Goal: Task Accomplishment & Management: Manage account settings

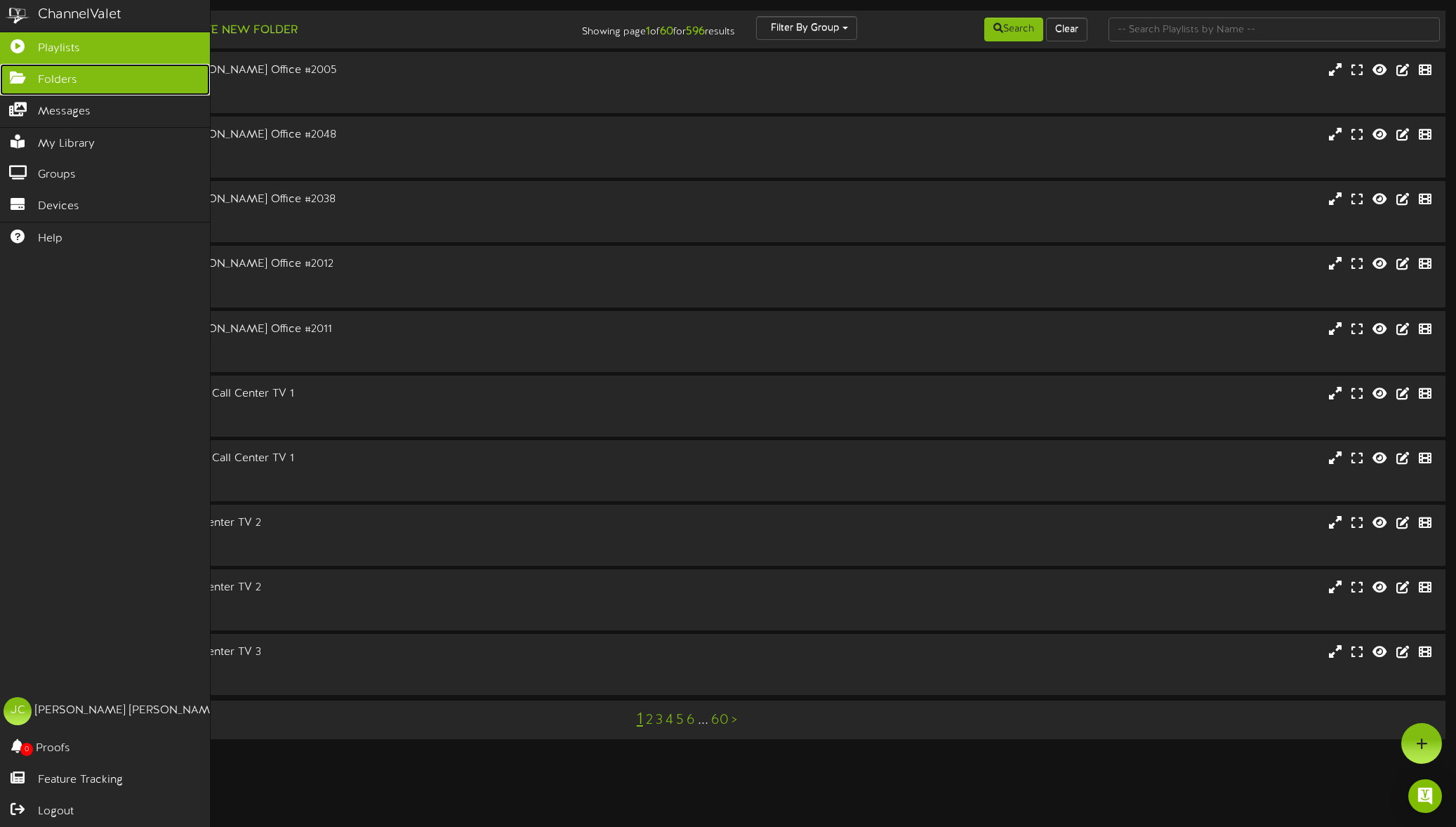
click at [33, 80] on icon at bounding box center [17, 76] width 35 height 11
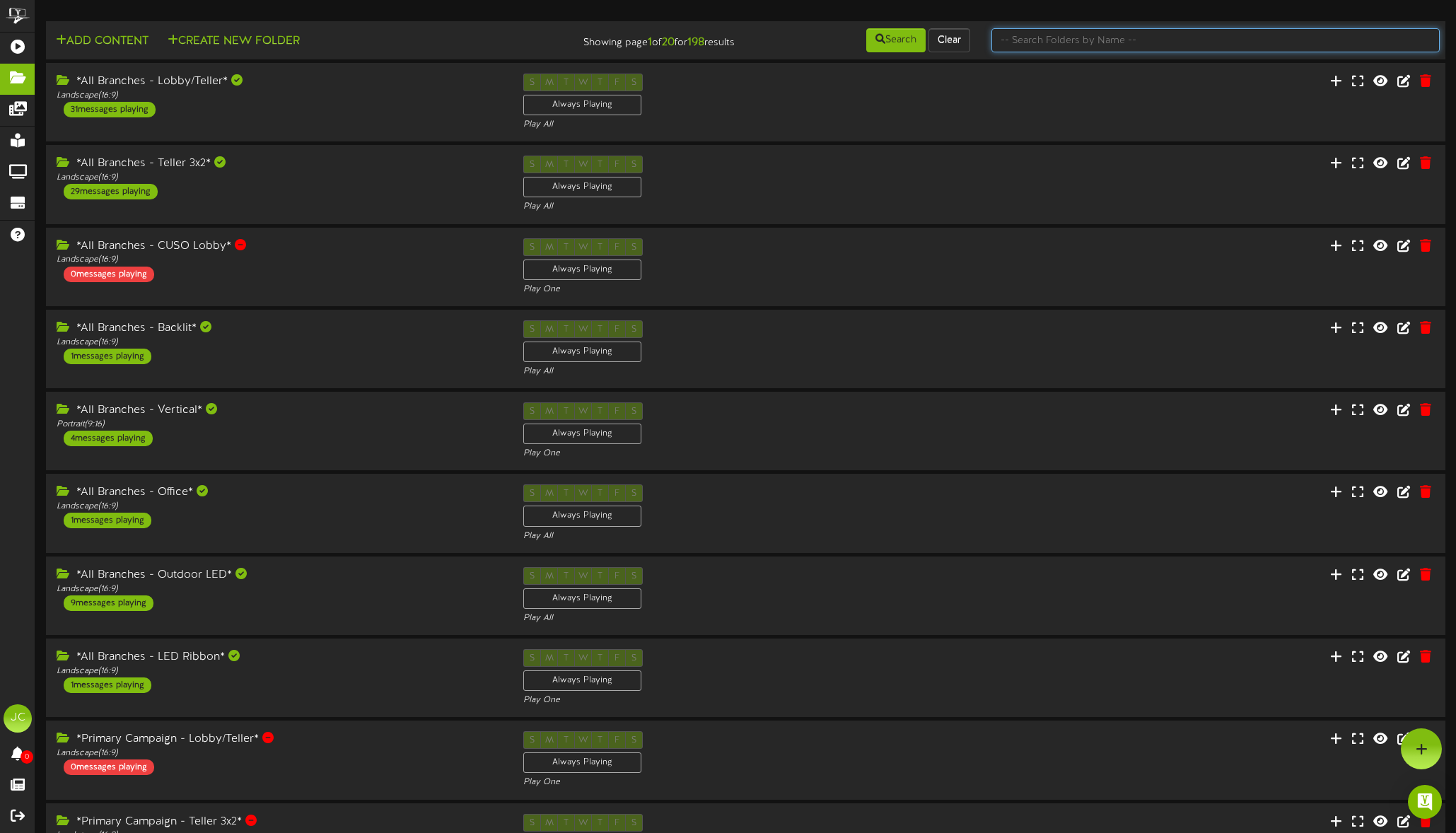
click at [1068, 47] on input "text" at bounding box center [1215, 40] width 448 height 24
type input "outdoor"
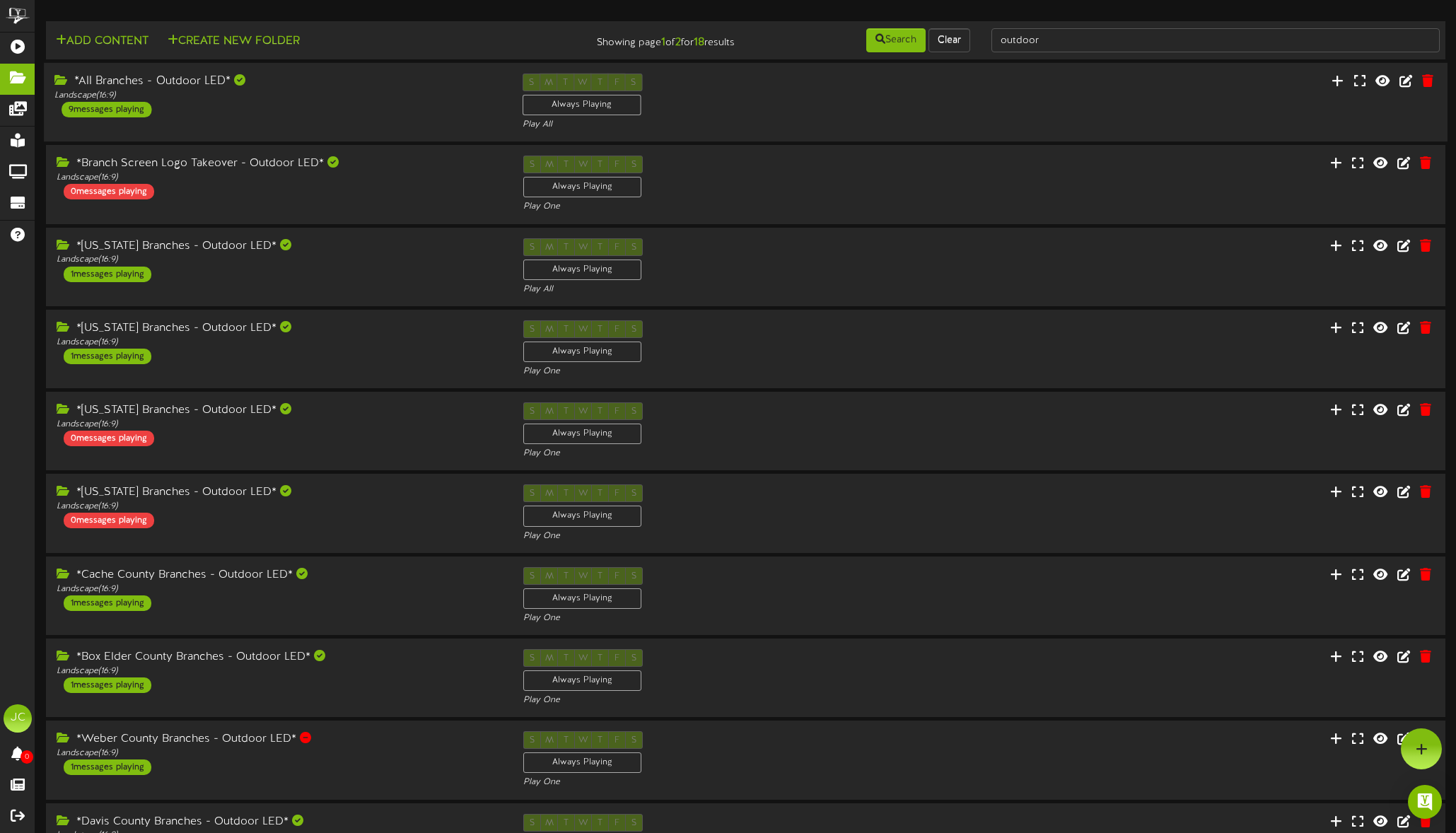
click at [125, 106] on div "9 messages playing" at bounding box center [105, 109] width 89 height 15
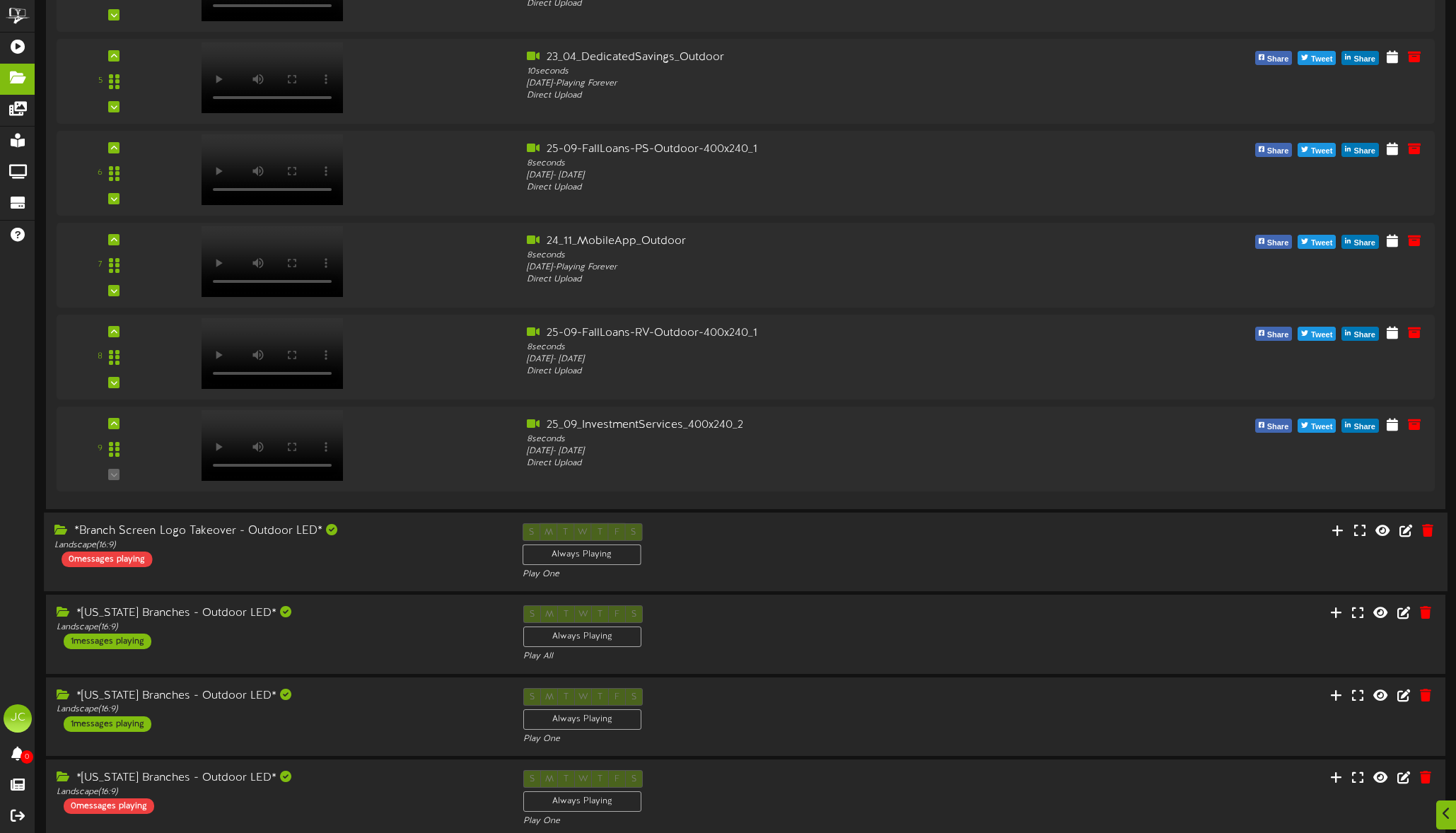
scroll to position [549, 0]
click at [397, 443] on div at bounding box center [339, 442] width 349 height 50
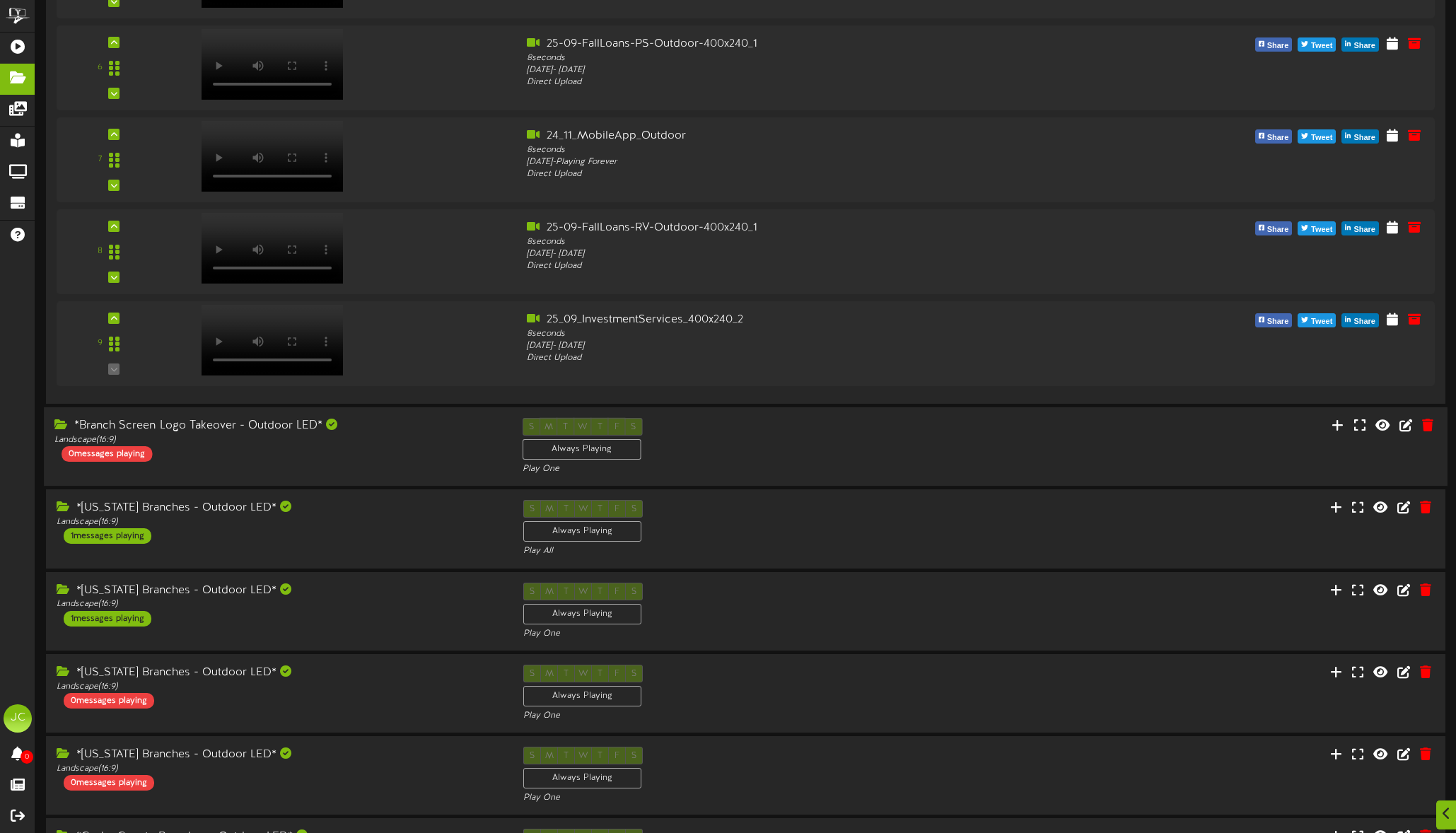
scroll to position [672, 0]
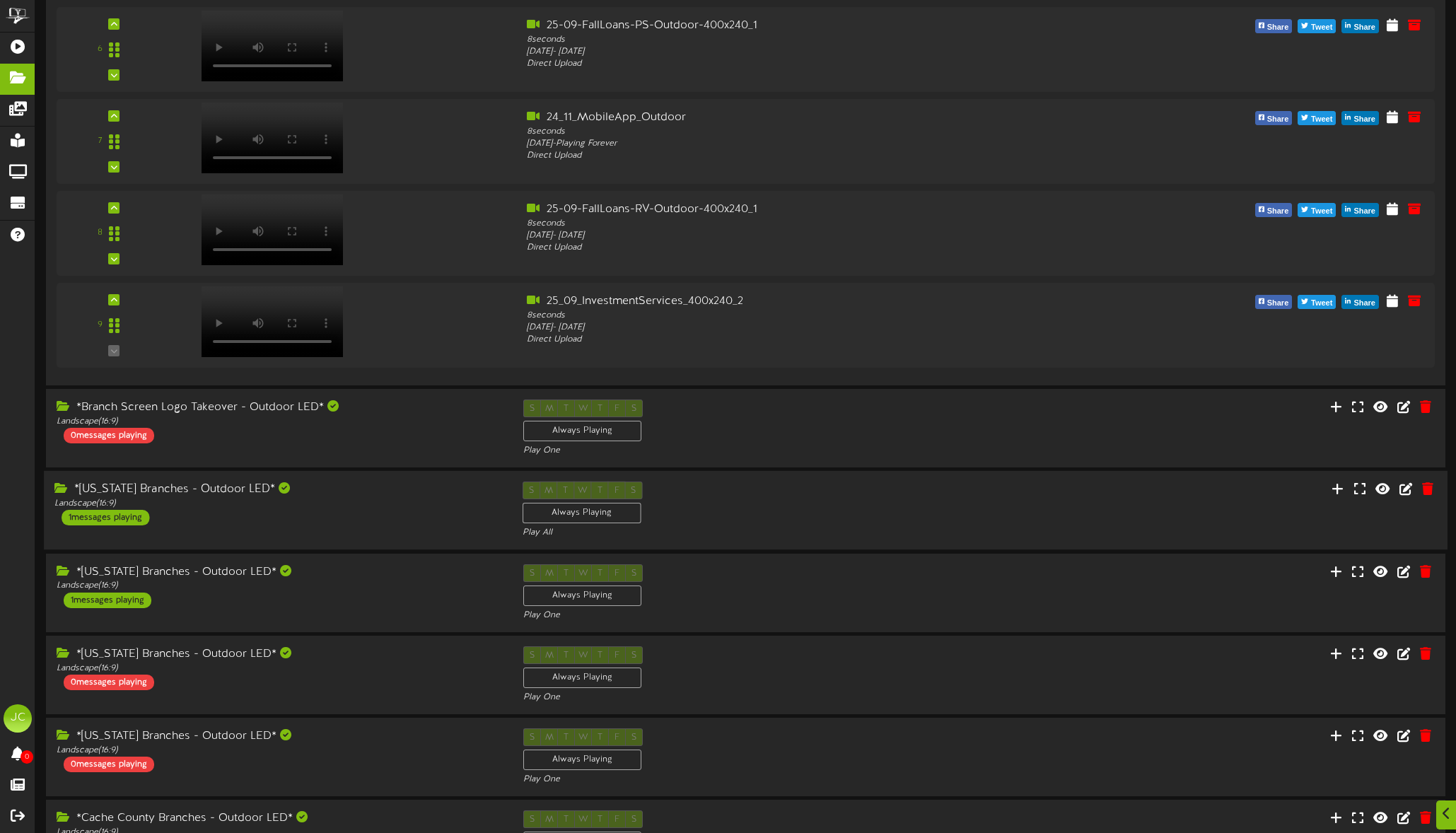
click at [105, 515] on div "1 messages playing" at bounding box center [105, 517] width 88 height 15
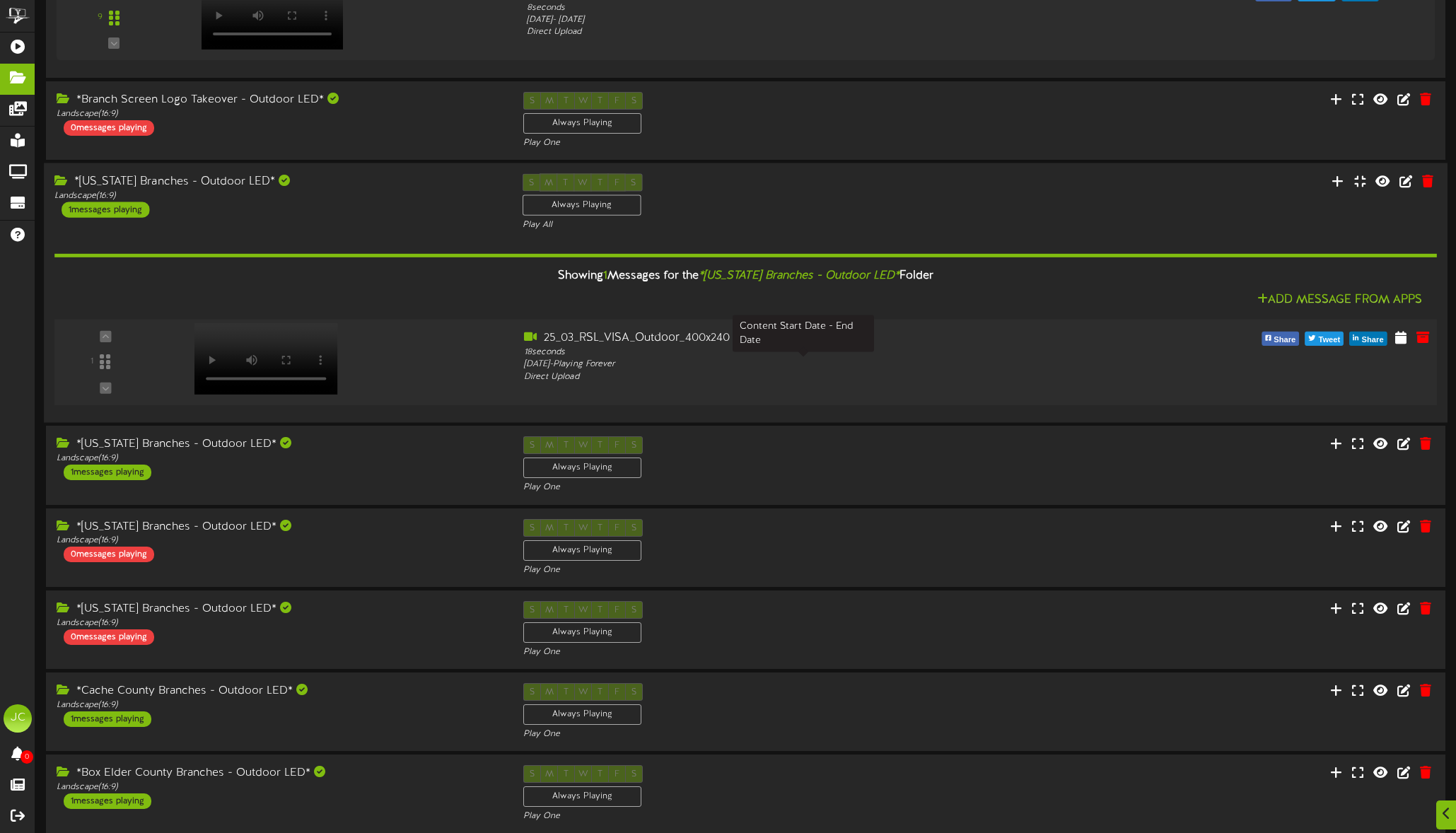
scroll to position [980, 0]
click at [105, 553] on div "0 messages playing" at bounding box center [106, 553] width 90 height 15
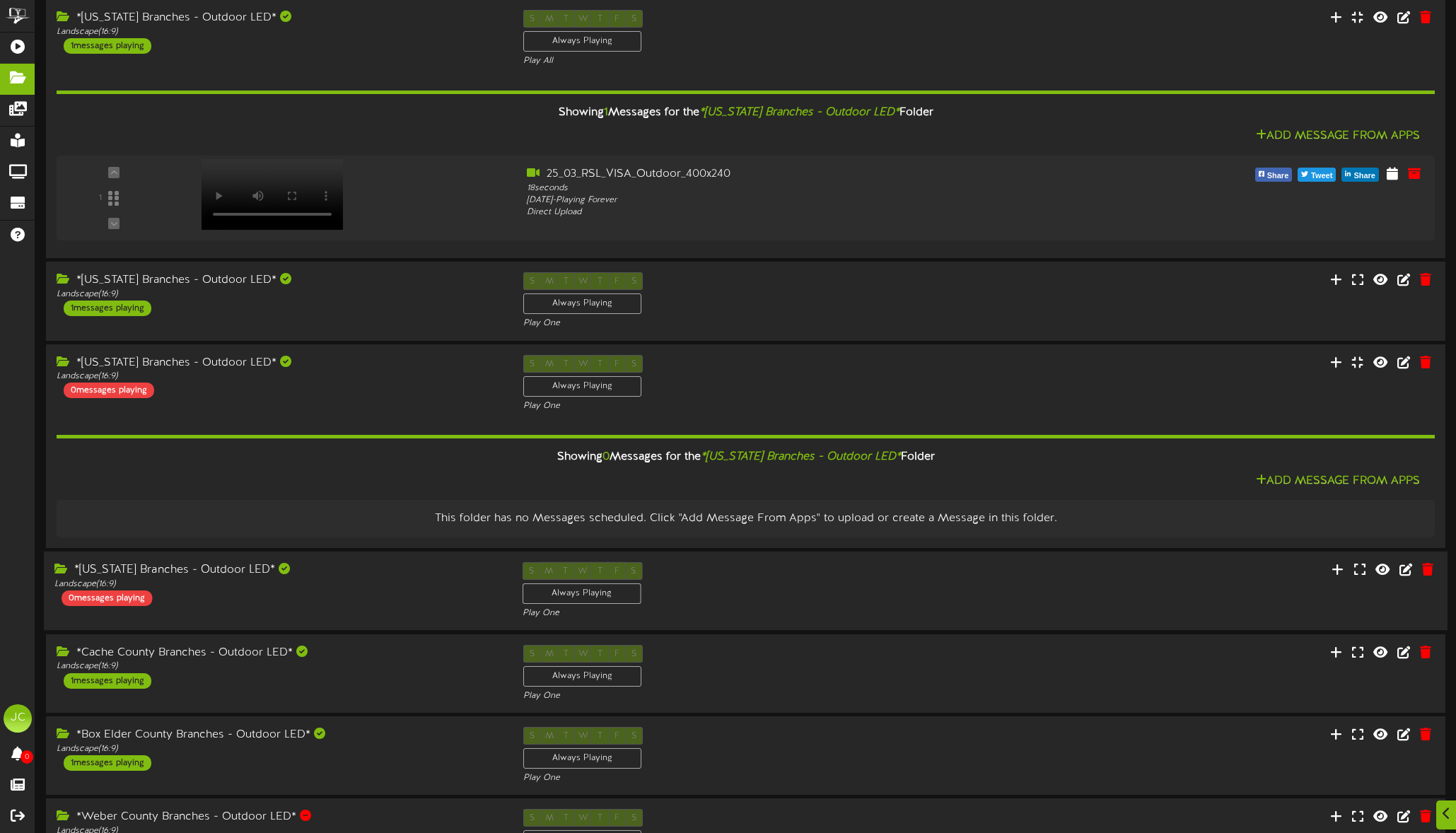
scroll to position [1255, 0]
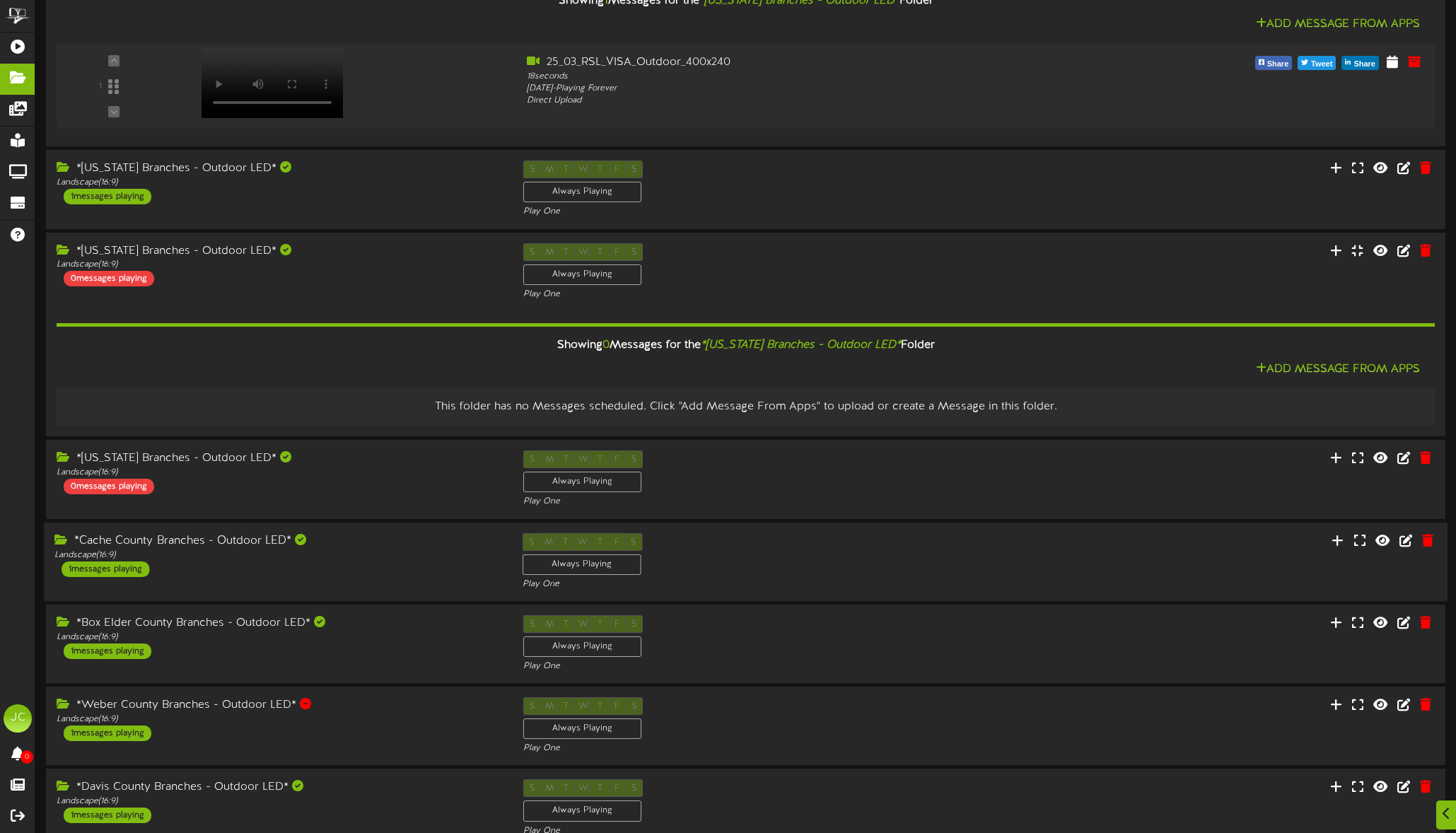
click at [122, 562] on div "1 messages playing" at bounding box center [105, 569] width 88 height 15
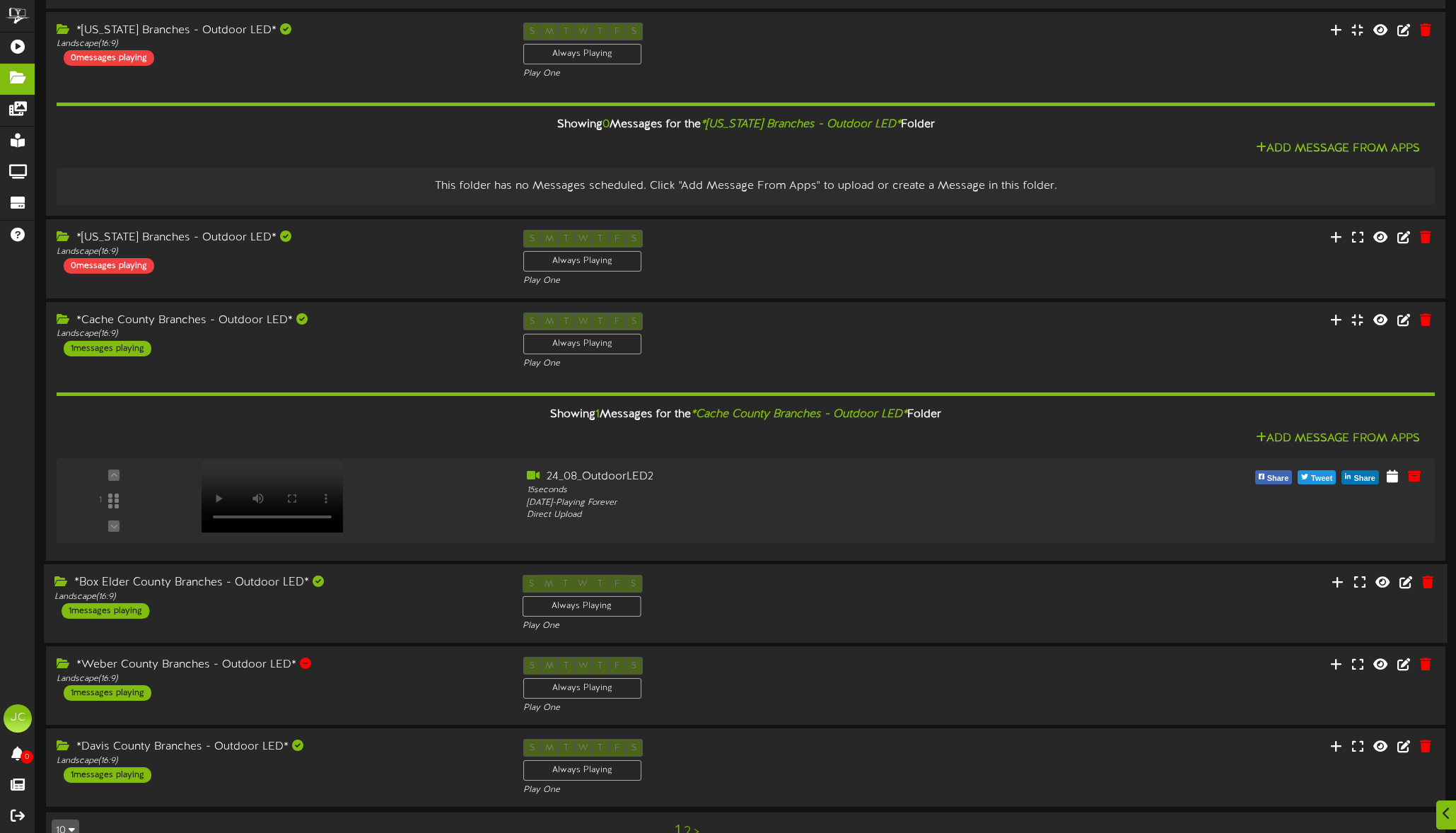
scroll to position [1508, 0]
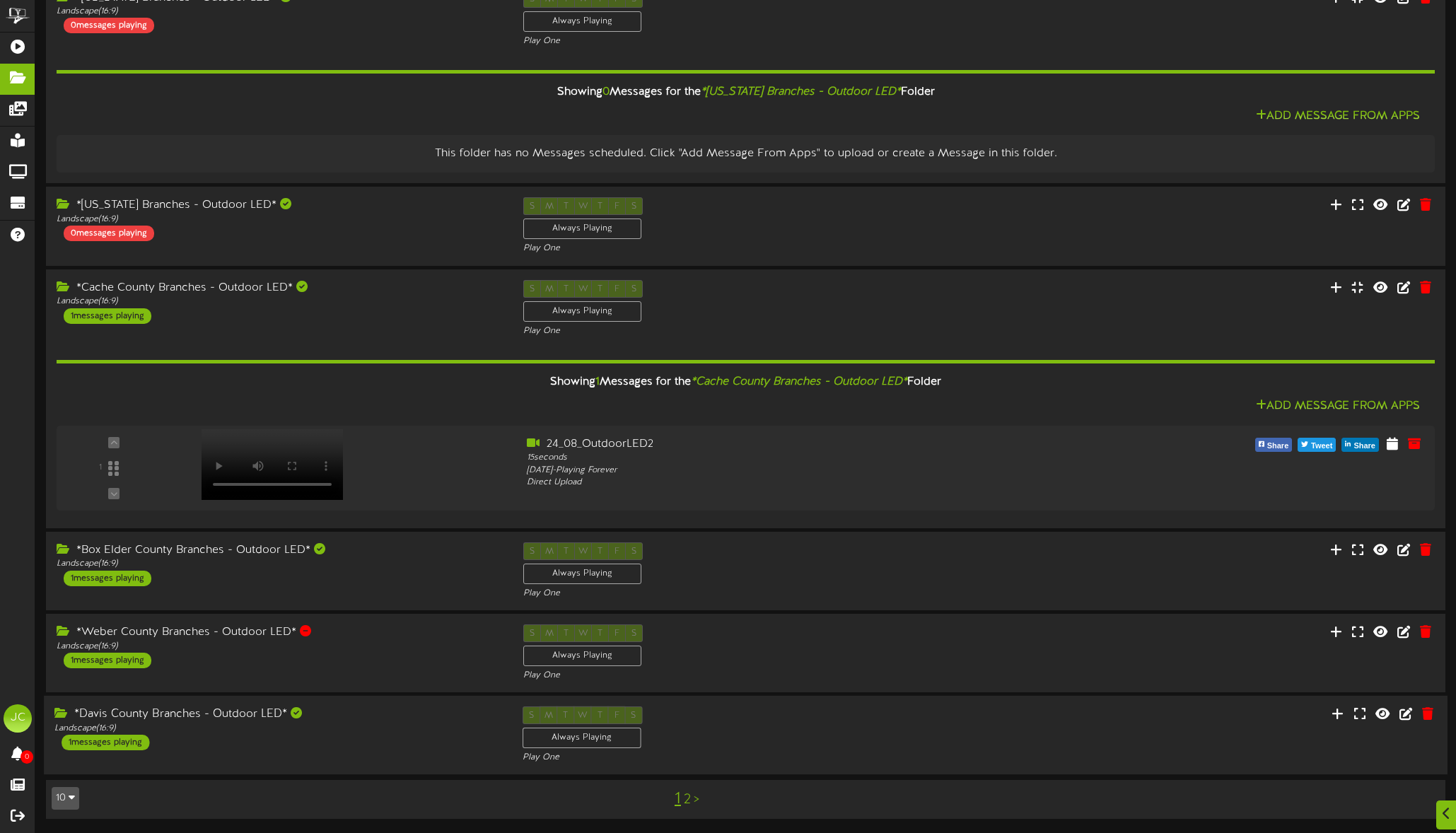
click at [130, 742] on div "1 messages playing" at bounding box center [105, 742] width 88 height 15
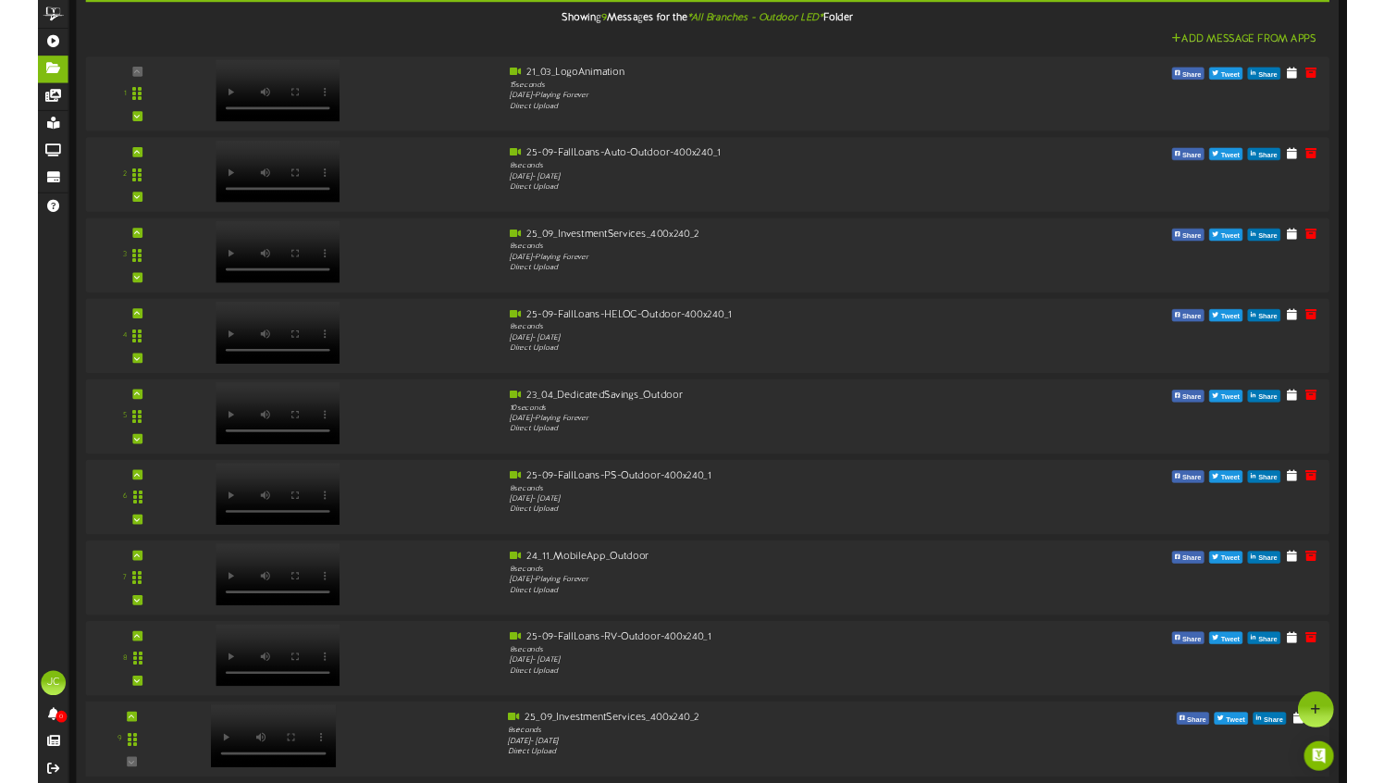
scroll to position [215, 0]
